Goal: Complete application form

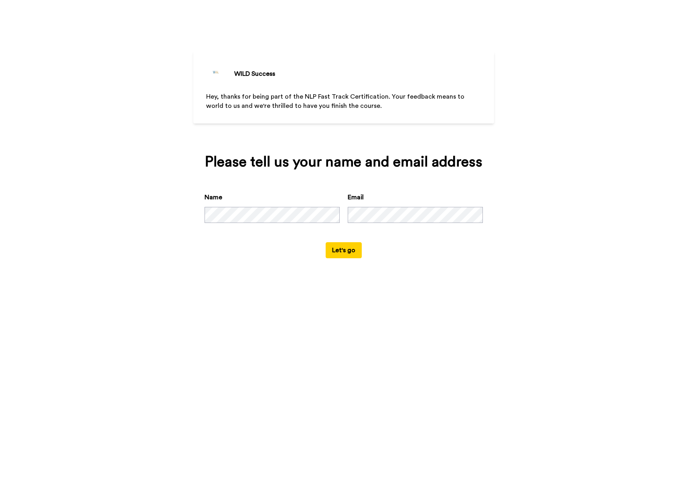
click at [342, 253] on button "Let's go" at bounding box center [343, 250] width 36 height 16
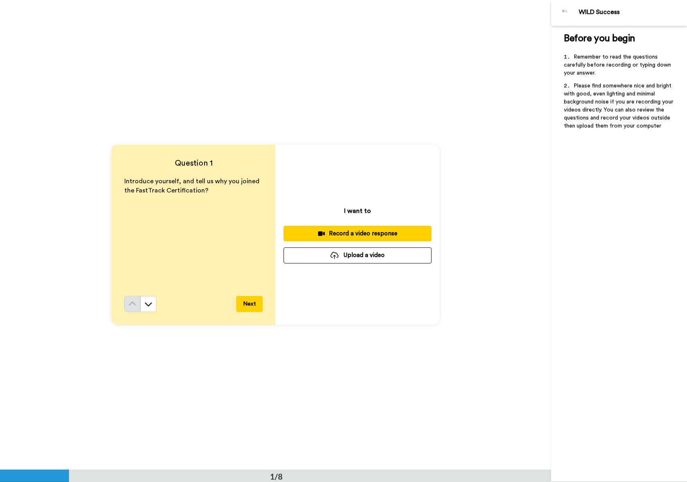
click at [338, 231] on div "Record a video response" at bounding box center [357, 233] width 135 height 8
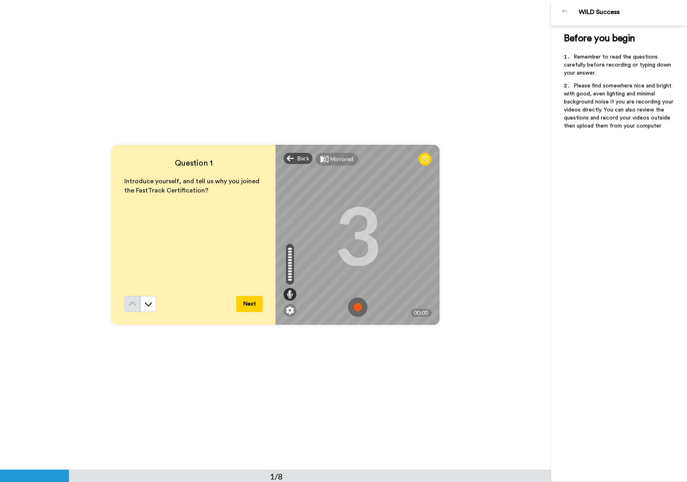
click at [246, 302] on button "Next" at bounding box center [249, 304] width 26 height 16
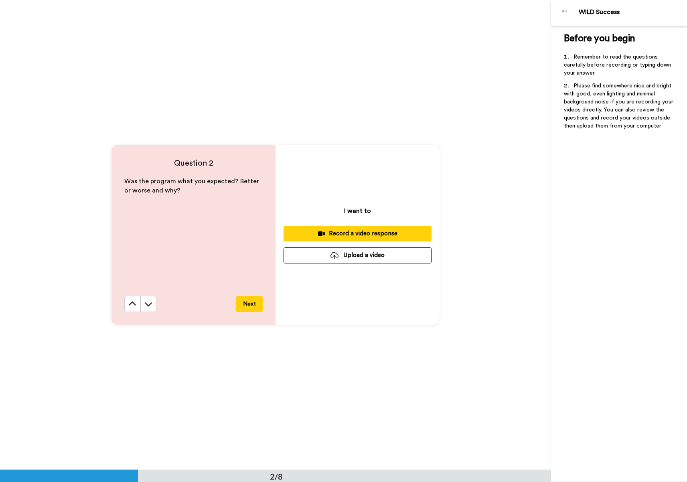
scroll to position [469, 0]
click at [127, 308] on button at bounding box center [132, 304] width 16 height 16
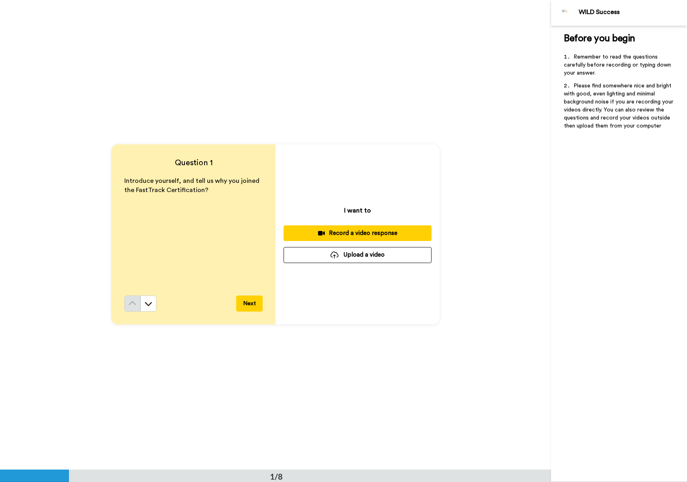
scroll to position [0, 0]
click at [384, 234] on div "Record a video response" at bounding box center [357, 233] width 135 height 8
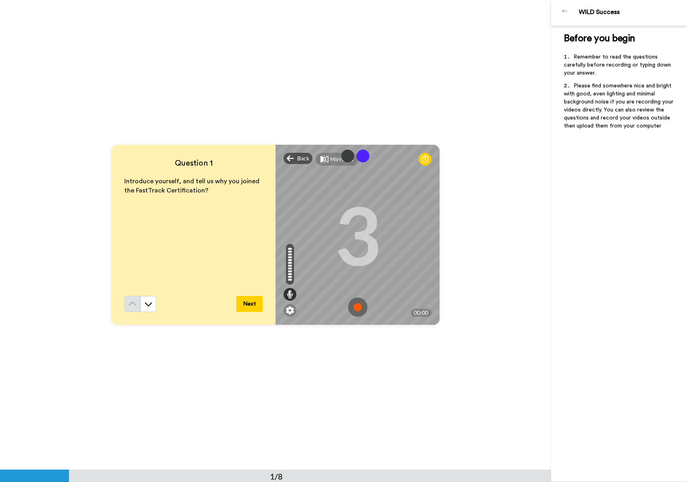
click at [356, 306] on img at bounding box center [357, 306] width 19 height 19
click at [356, 310] on img at bounding box center [357, 306] width 19 height 19
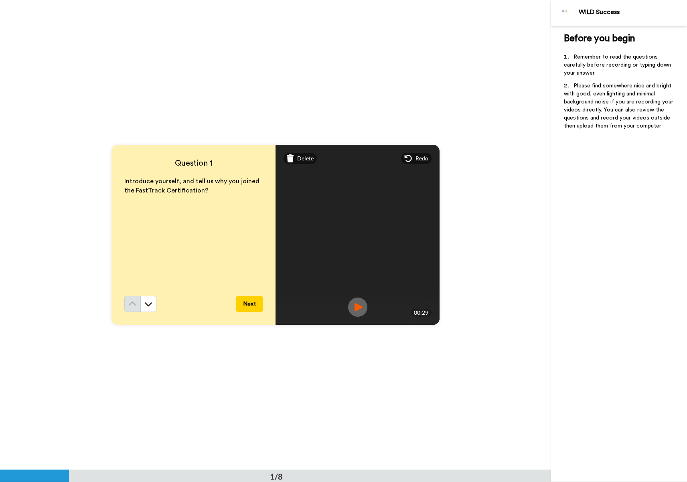
click at [250, 302] on button "Next" at bounding box center [249, 304] width 26 height 16
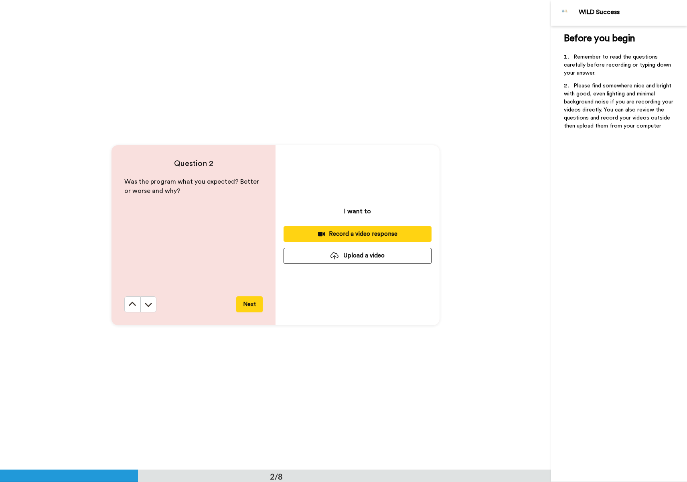
scroll to position [469, 0]
click at [344, 232] on div "Record a video response" at bounding box center [357, 233] width 135 height 8
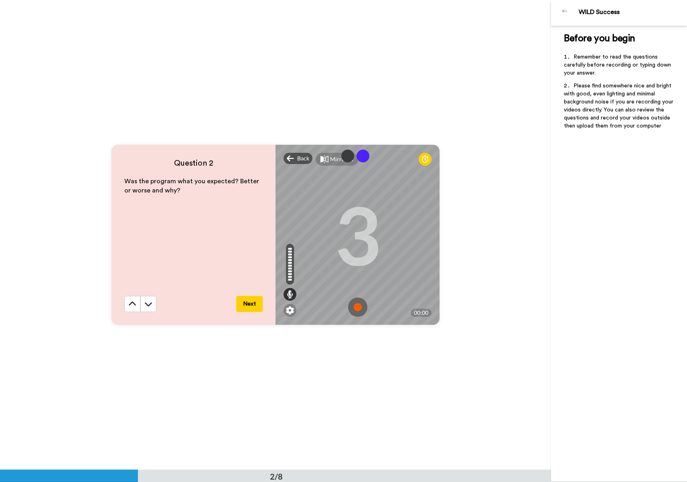
click at [252, 301] on button "Next" at bounding box center [249, 304] width 26 height 16
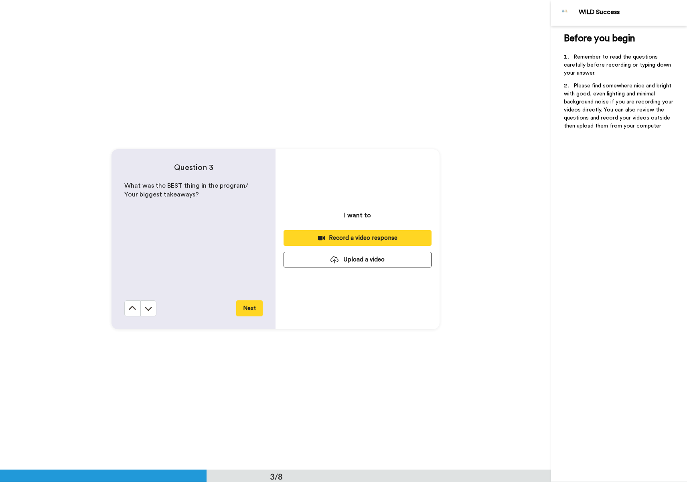
scroll to position [939, 0]
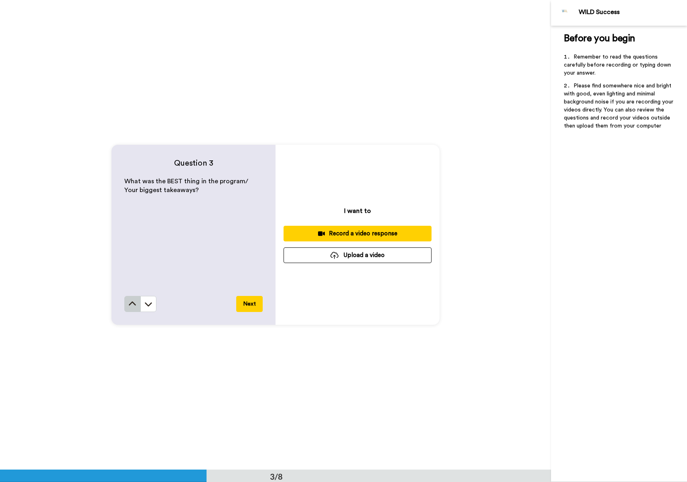
click at [124, 300] on button at bounding box center [132, 304] width 16 height 16
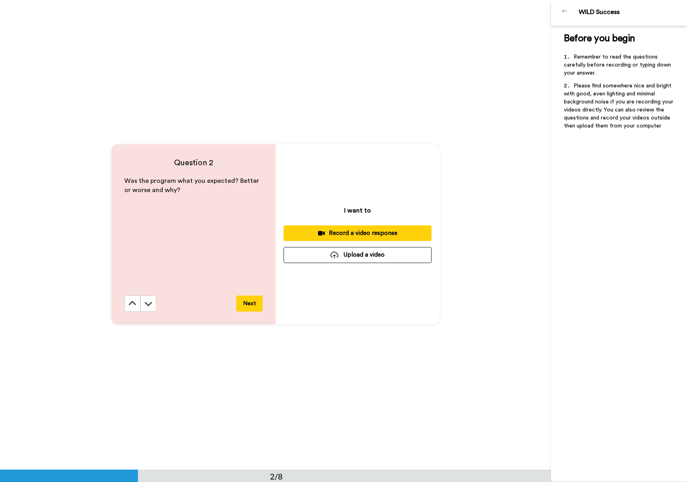
scroll to position [469, 0]
click at [317, 230] on div "Record a video response" at bounding box center [357, 233] width 135 height 8
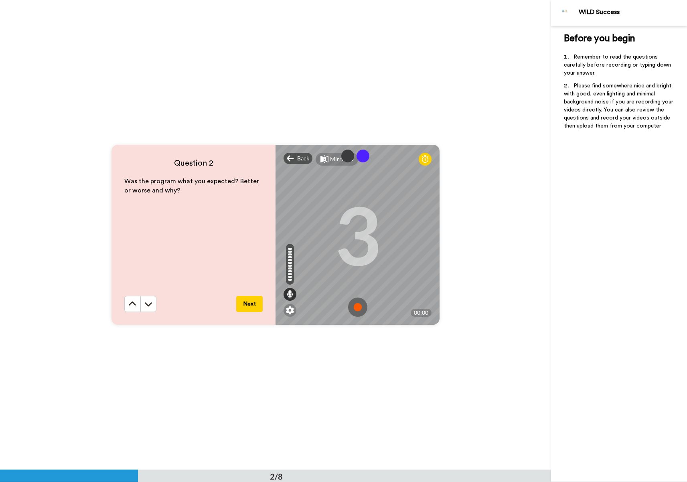
click at [352, 307] on img at bounding box center [357, 306] width 19 height 19
click at [360, 313] on img at bounding box center [357, 306] width 19 height 19
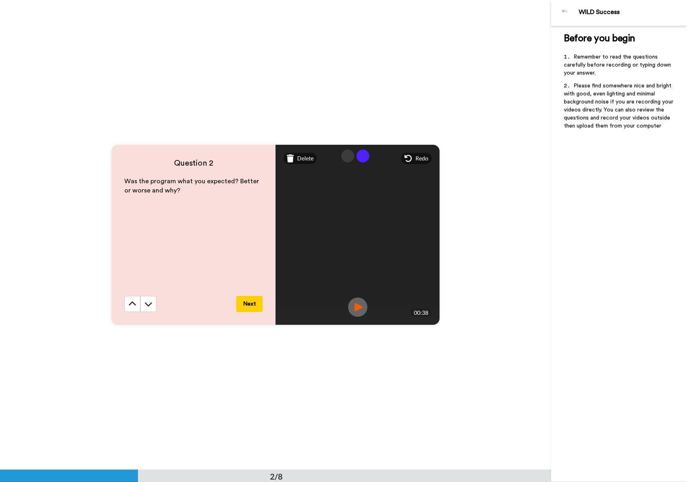
click at [256, 300] on button "Next" at bounding box center [249, 304] width 26 height 16
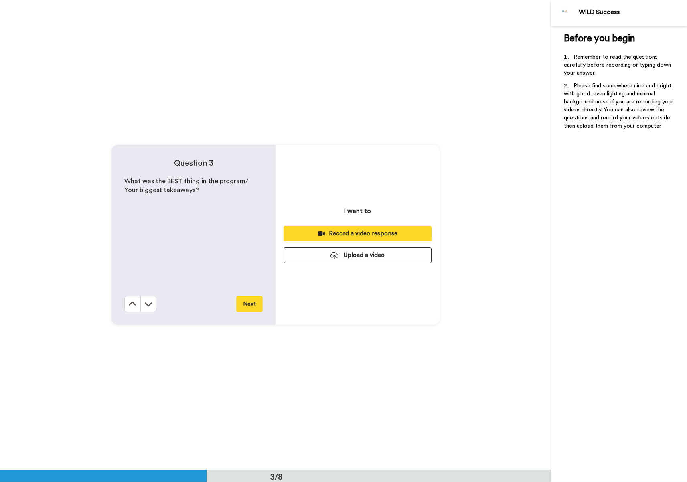
scroll to position [939, 0]
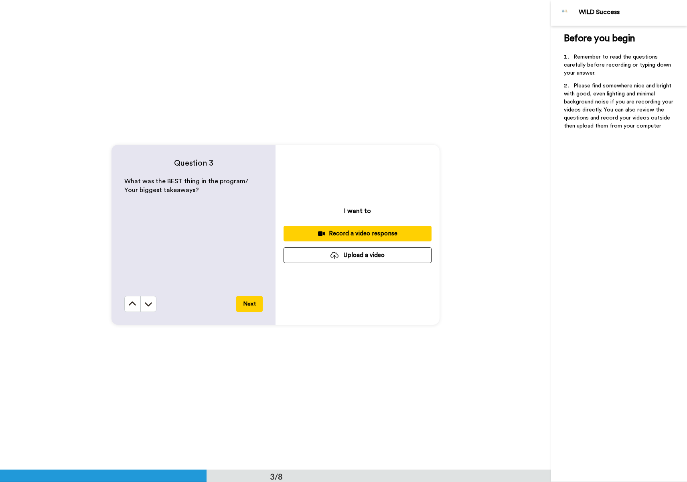
click at [330, 230] on div "Record a video response" at bounding box center [357, 233] width 135 height 8
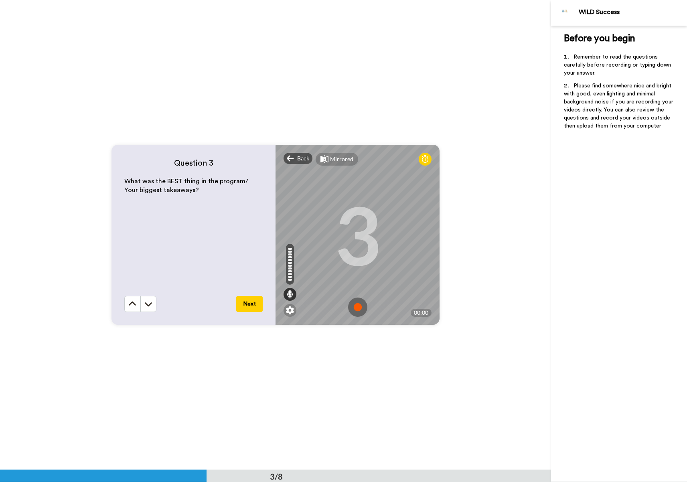
click at [354, 306] on img at bounding box center [357, 306] width 19 height 19
click at [353, 310] on img at bounding box center [357, 306] width 19 height 19
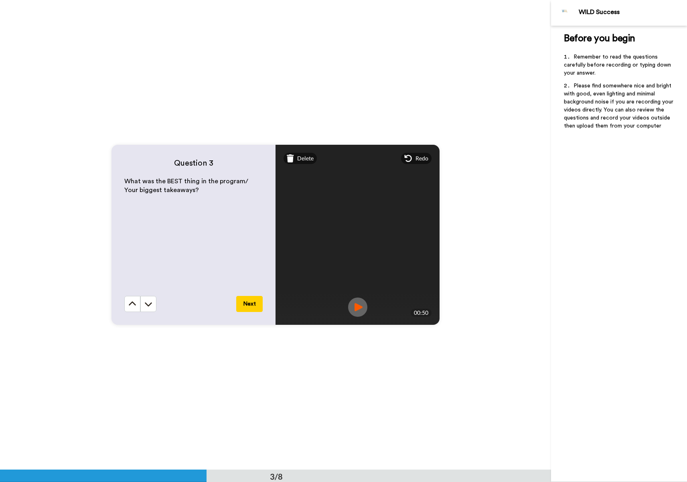
click at [248, 303] on button "Next" at bounding box center [249, 304] width 26 height 16
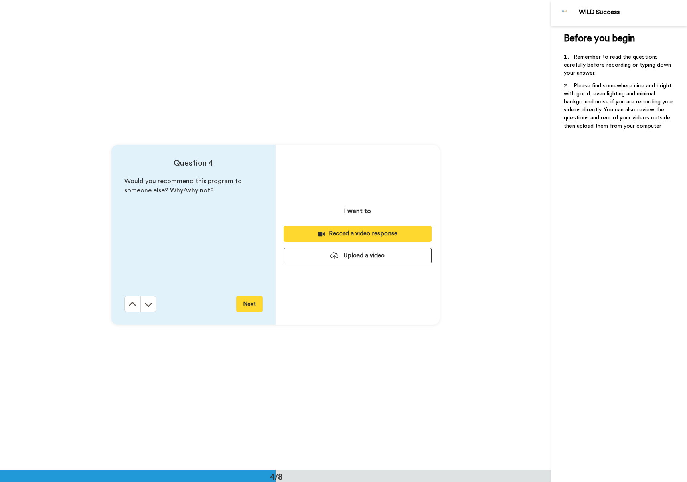
scroll to position [1408, 0]
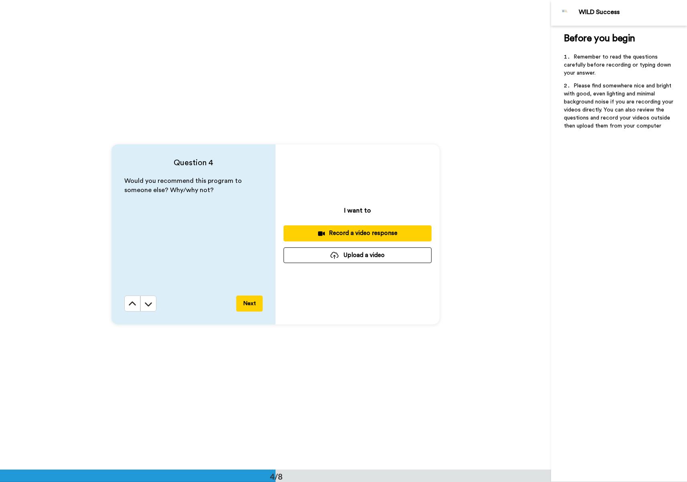
click at [327, 234] on div "Record a video response" at bounding box center [357, 233] width 135 height 8
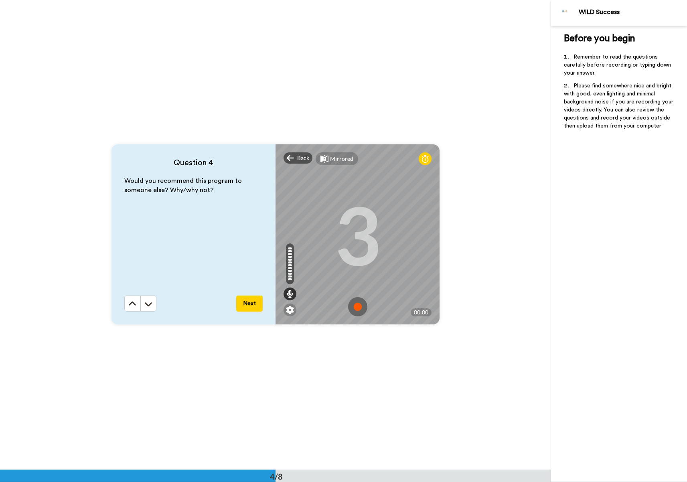
click at [355, 307] on img at bounding box center [357, 306] width 19 height 19
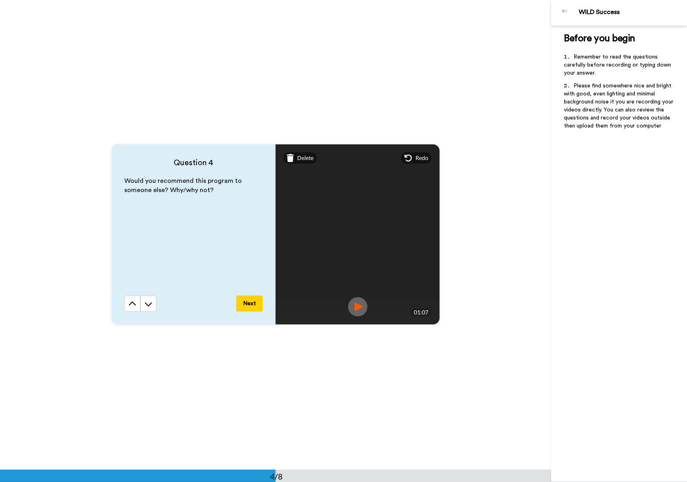
click at [252, 303] on button "Next" at bounding box center [249, 303] width 26 height 16
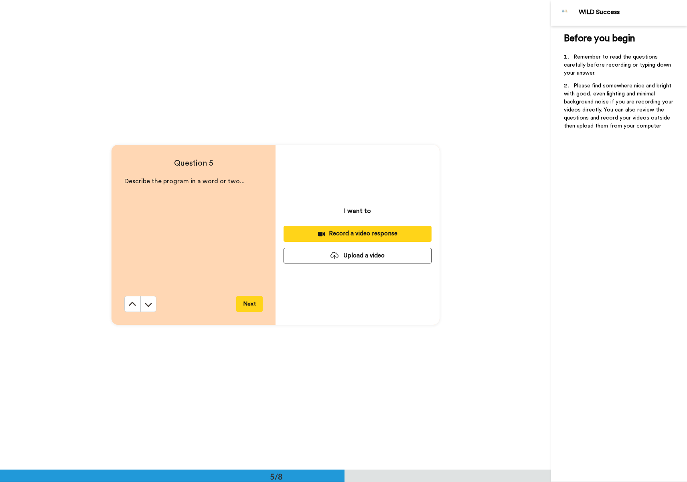
scroll to position [1878, 0]
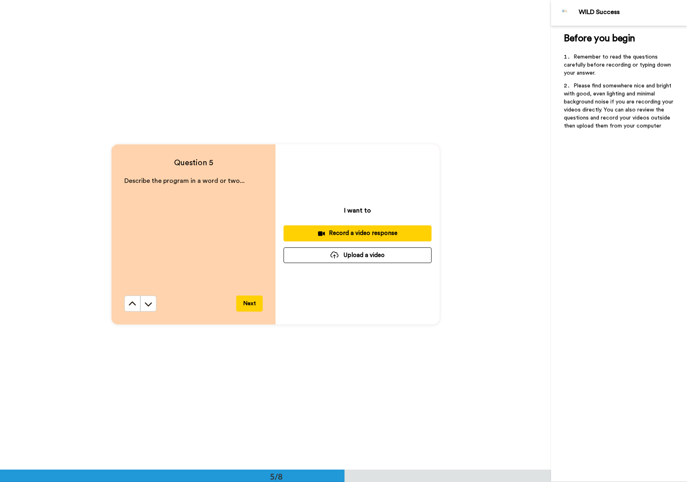
click at [316, 230] on div "Record a video response" at bounding box center [357, 233] width 135 height 8
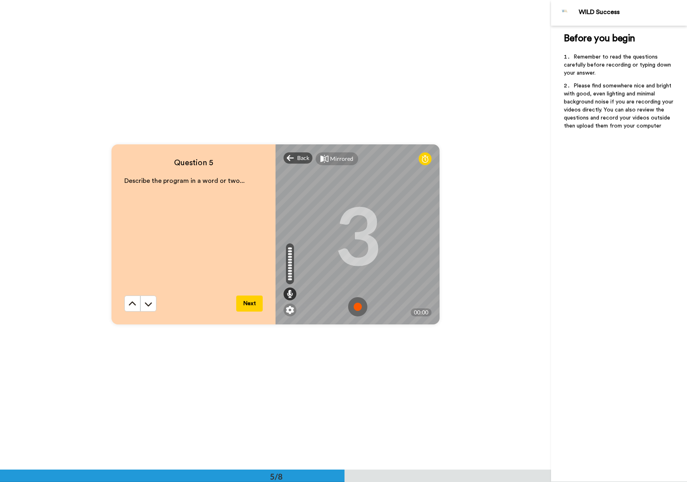
click at [351, 308] on img at bounding box center [357, 306] width 19 height 19
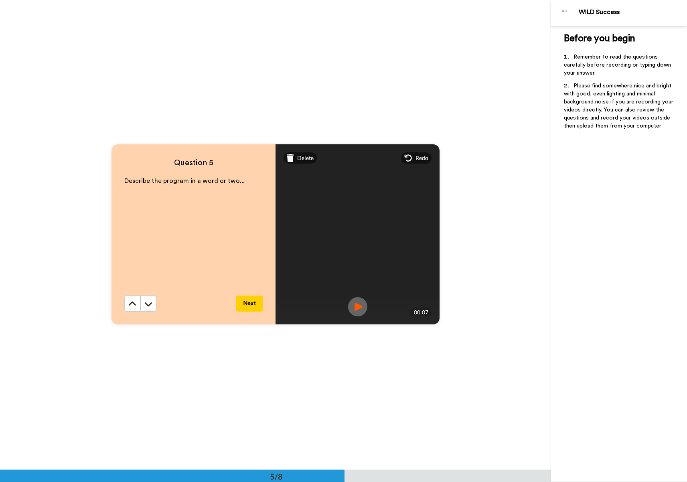
click at [253, 302] on button "Next" at bounding box center [249, 303] width 26 height 16
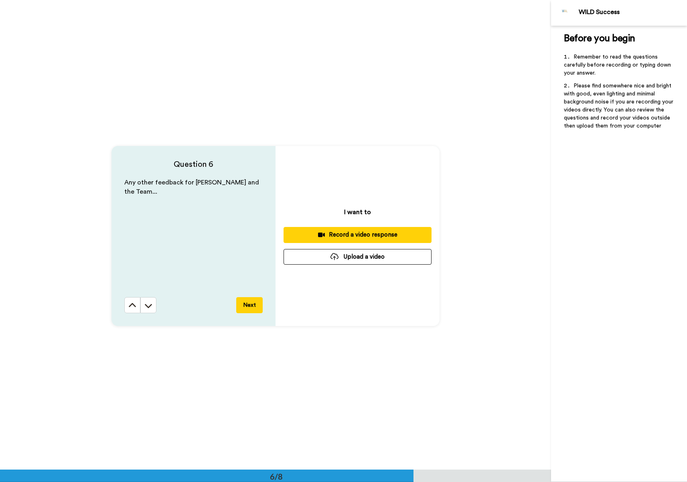
scroll to position [2347, 0]
click at [353, 234] on div "Record a video response" at bounding box center [357, 233] width 135 height 8
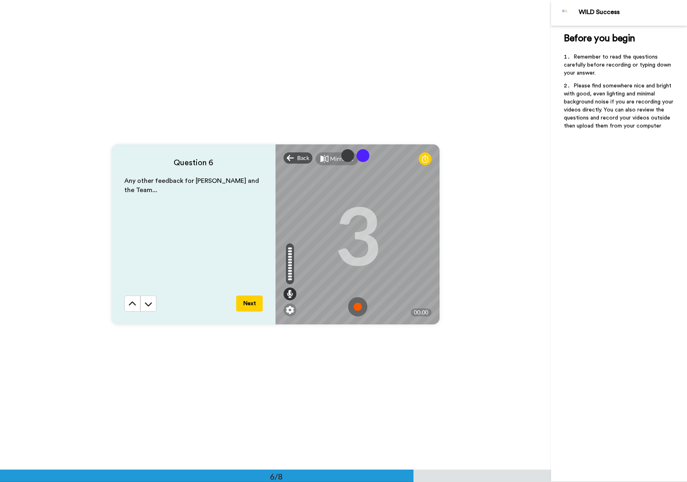
click at [359, 304] on img at bounding box center [357, 306] width 19 height 19
click at [354, 304] on img at bounding box center [357, 306] width 19 height 19
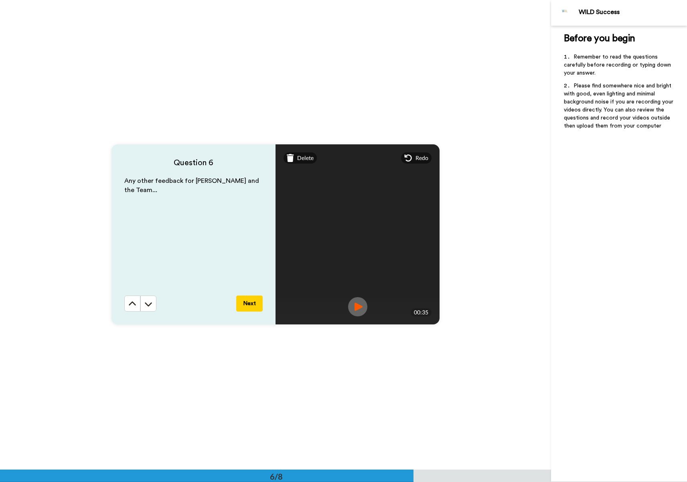
click at [251, 303] on button "Next" at bounding box center [249, 303] width 26 height 16
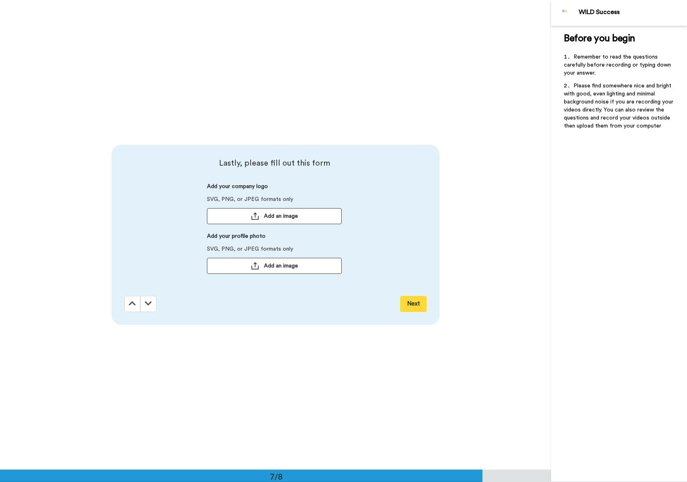
scroll to position [2816, 0]
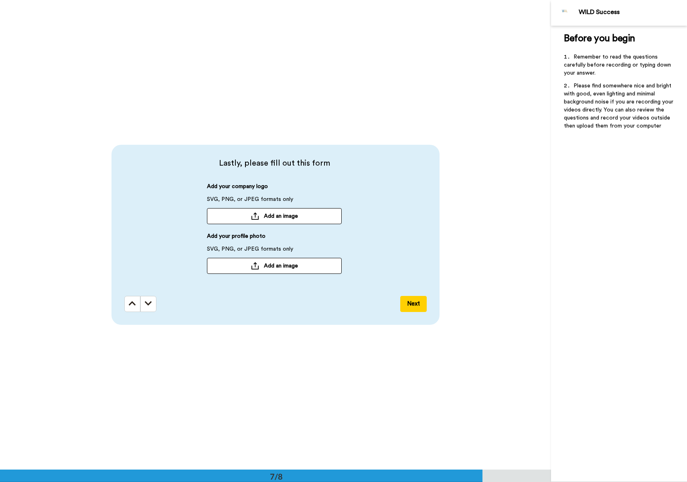
click at [276, 215] on span "Add an image" at bounding box center [281, 216] width 34 height 8
click at [275, 265] on span "Add an image" at bounding box center [281, 265] width 34 height 8
click at [410, 305] on button "Next" at bounding box center [413, 304] width 26 height 16
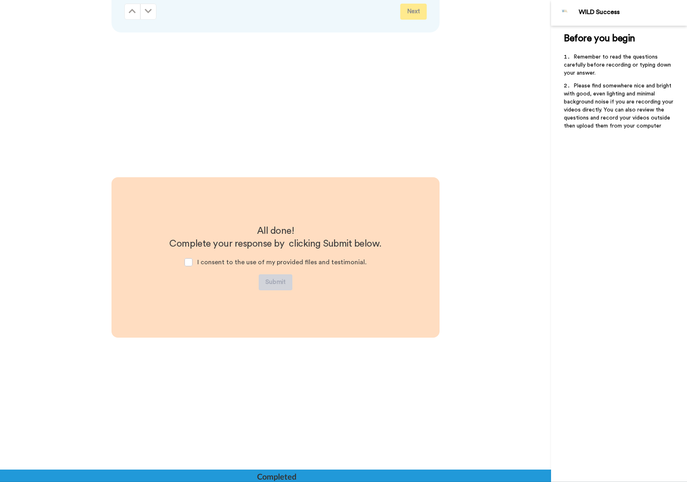
scroll to position [3131, 0]
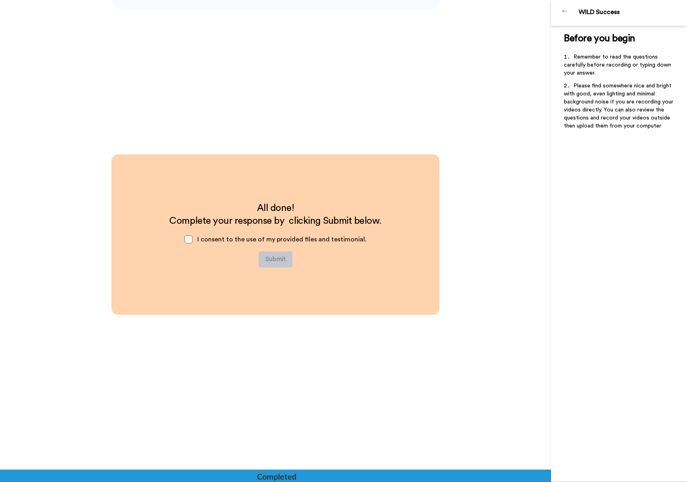
click at [187, 239] on span at bounding box center [188, 239] width 8 height 8
click at [275, 260] on button "Submit" at bounding box center [276, 259] width 34 height 16
